Goal: Transaction & Acquisition: Purchase product/service

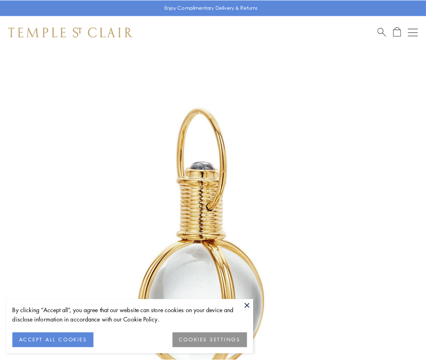
scroll to position [212, 0]
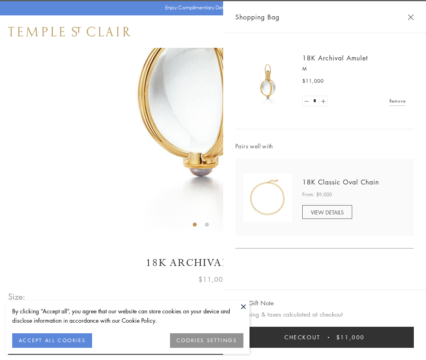
click at [324, 337] on button "Checkout $11,000" at bounding box center [324, 337] width 178 height 21
